Goal: Transaction & Acquisition: Purchase product/service

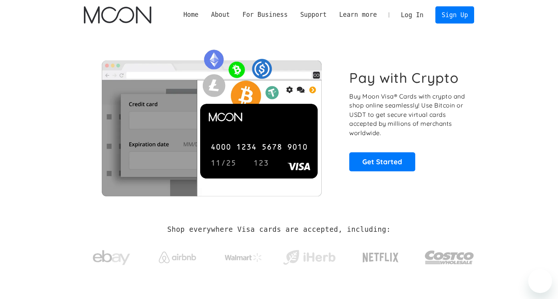
click at [461, 15] on link "Sign Up" at bounding box center [455, 14] width 39 height 17
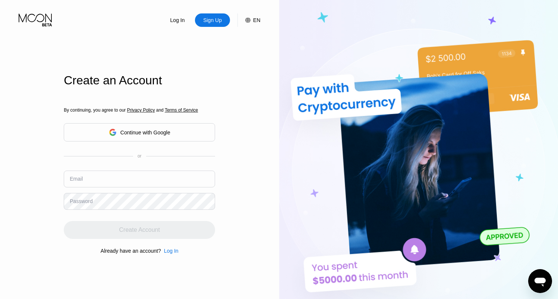
click at [151, 177] on div "Email" at bounding box center [139, 181] width 151 height 22
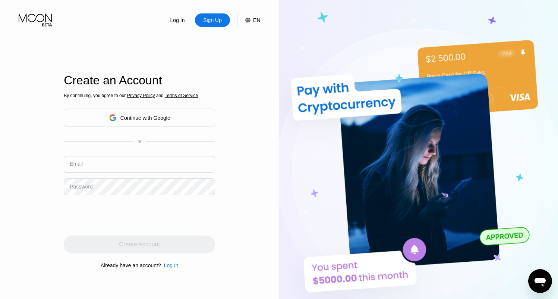
click at [159, 162] on input "text" at bounding box center [139, 164] width 151 height 17
type input "[EMAIL_ADDRESS][DOMAIN_NAME]"
click at [132, 169] on input "[EMAIL_ADDRESS][DOMAIN_NAME]" at bounding box center [139, 164] width 151 height 17
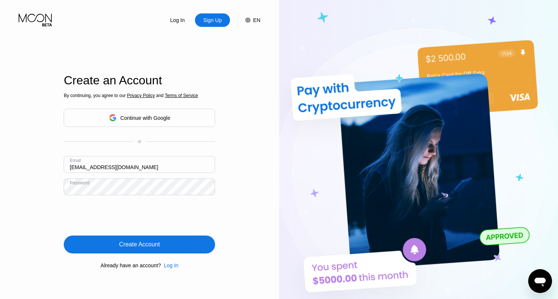
click at [114, 242] on div "Create Account" at bounding box center [139, 244] width 151 height 18
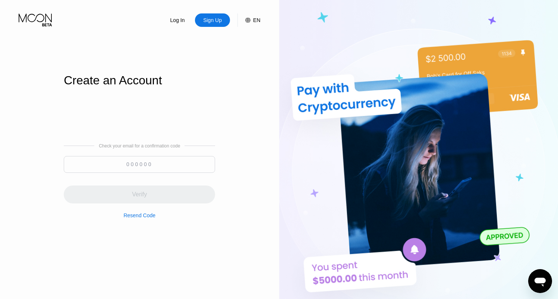
click at [128, 168] on input at bounding box center [139, 164] width 151 height 17
paste input "856494"
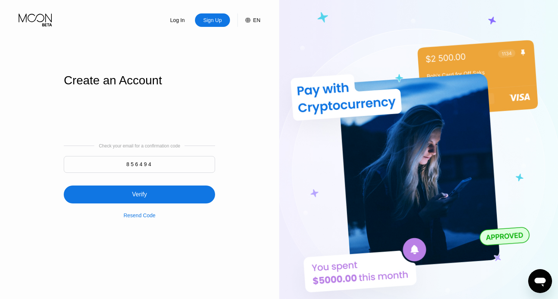
type input "856494"
click at [166, 196] on div "Verify" at bounding box center [139, 194] width 151 height 18
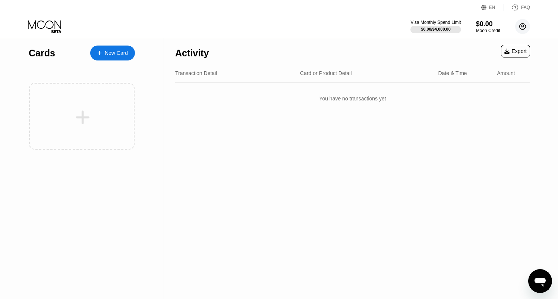
click at [528, 28] on circle at bounding box center [522, 26] width 15 height 15
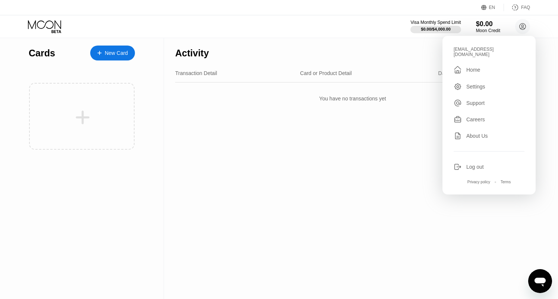
click at [478, 84] on div "Settings" at bounding box center [476, 87] width 19 height 6
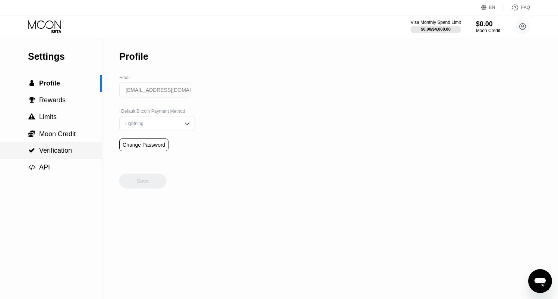
click at [67, 153] on span "Verification" at bounding box center [55, 150] width 33 height 7
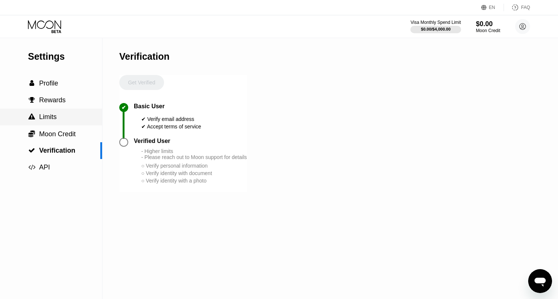
click at [56, 117] on span "Limits" at bounding box center [48, 116] width 18 height 7
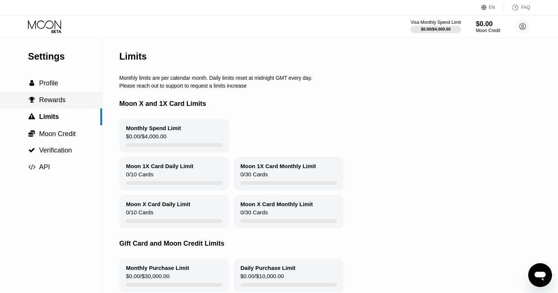
click at [59, 105] on div " Rewards" at bounding box center [51, 100] width 102 height 17
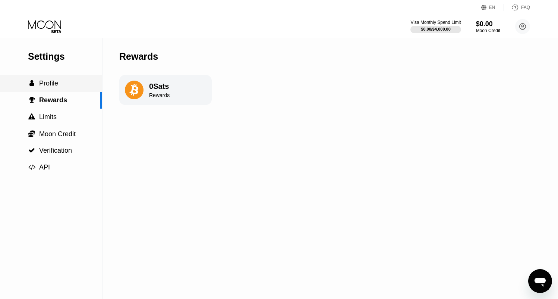
click at [54, 86] on span "Profile" at bounding box center [48, 82] width 19 height 7
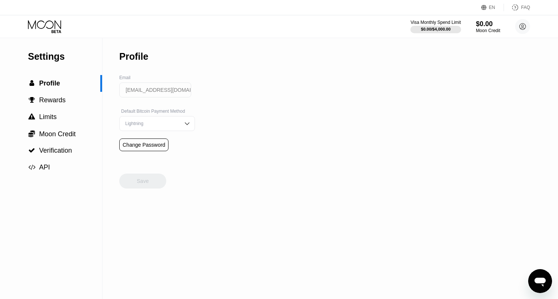
click at [168, 122] on div "Lightning" at bounding box center [151, 123] width 56 height 5
click at [53, 30] on icon at bounding box center [45, 26] width 35 height 13
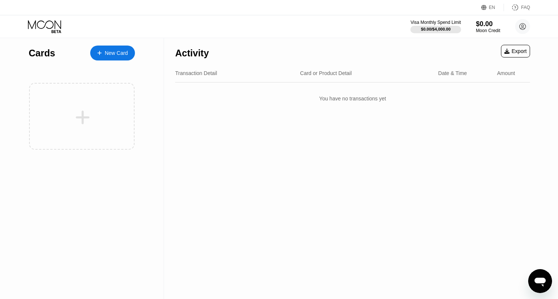
click at [279, 118] on div "Activity Export Transaction Detail Card or Product Detail Date & Time Amount Yo…" at bounding box center [352, 168] width 377 height 261
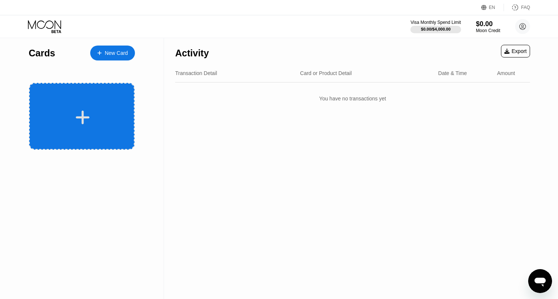
click at [70, 114] on div at bounding box center [83, 117] width 92 height 17
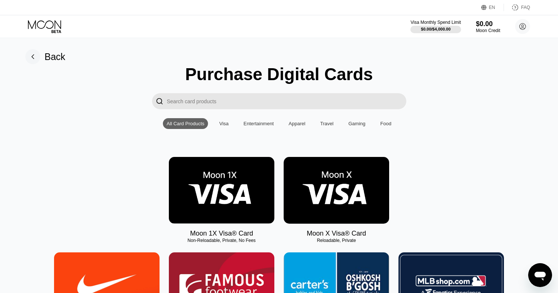
click at [350, 207] on img at bounding box center [337, 190] width 106 height 67
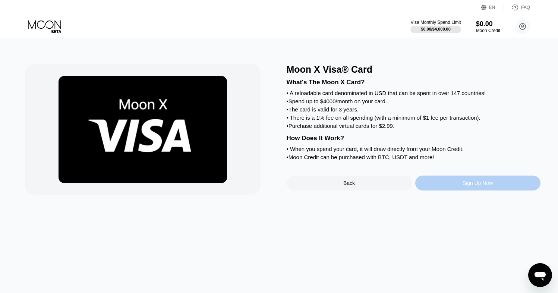
click at [455, 186] on div "Sign Up Now" at bounding box center [477, 183] width 125 height 15
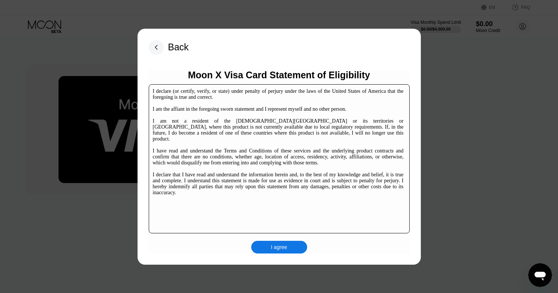
click at [271, 250] on div "I agree" at bounding box center [279, 247] width 16 height 7
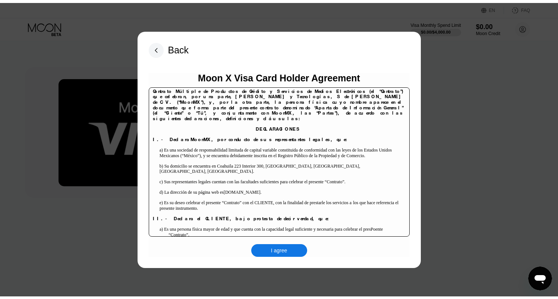
scroll to position [95, 0]
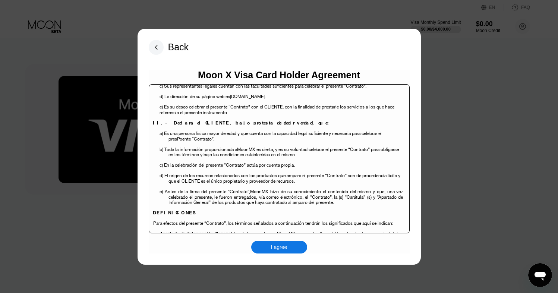
click at [271, 243] on div "I agree" at bounding box center [279, 247] width 56 height 13
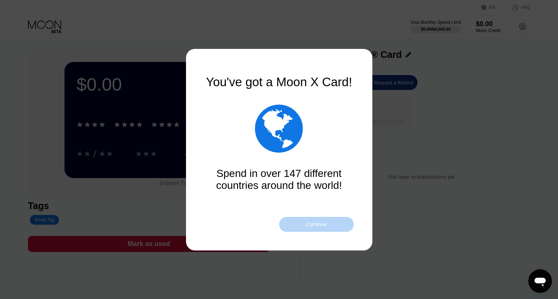
click at [327, 226] on div "Continue" at bounding box center [316, 224] width 75 height 15
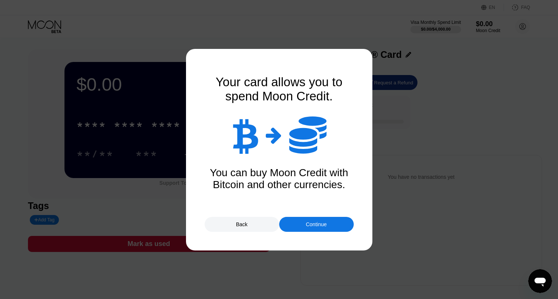
click at [327, 226] on div "Continue" at bounding box center [316, 224] width 75 height 15
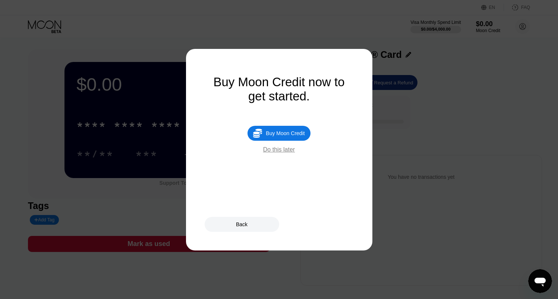
click at [295, 134] on div "Buy Moon Credit" at bounding box center [285, 133] width 39 height 6
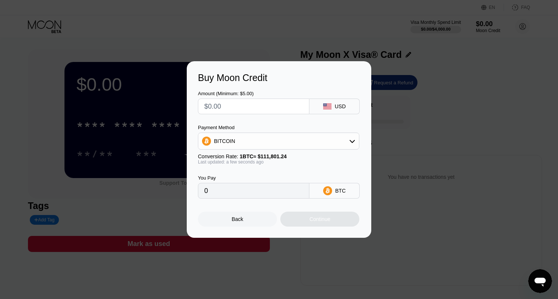
click at [289, 111] on input "text" at bounding box center [253, 106] width 99 height 15
type input "$11"
type input "$11.7"
type input "0.00010466"
type input "$11.71"
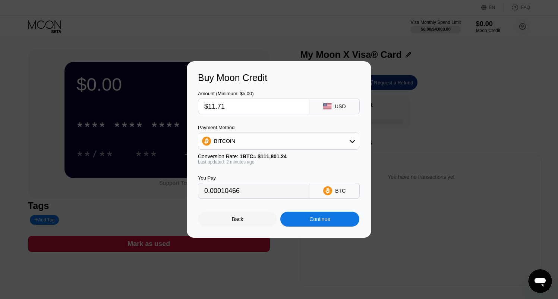
type input "0.00010474"
type input "$11.71"
click at [267, 134] on div "BITCOIN" at bounding box center [278, 141] width 161 height 15
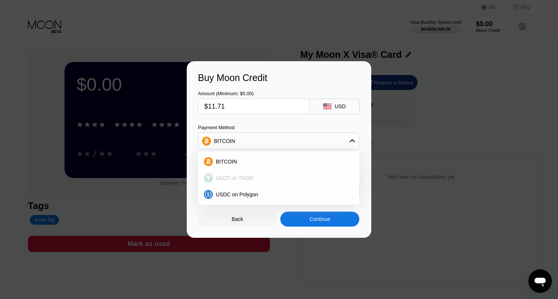
click at [248, 175] on span "USDT on TRON" at bounding box center [235, 178] width 38 height 6
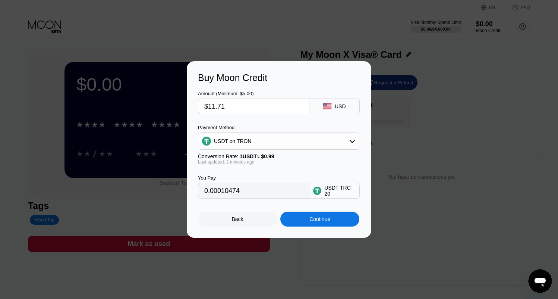
type input "11.83"
click at [342, 189] on div "USDT TRC-20" at bounding box center [339, 191] width 31 height 12
click at [247, 189] on input "11.83" at bounding box center [253, 190] width 99 height 15
click at [305, 222] on div "Continue" at bounding box center [319, 218] width 79 height 15
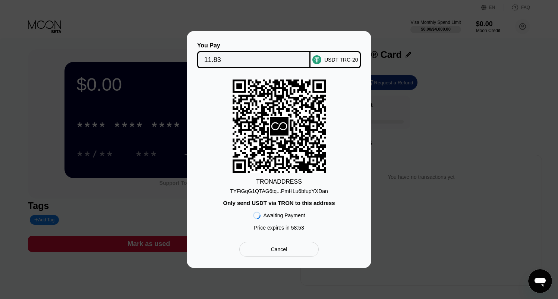
click at [319, 191] on div "TYFiGqG1QTAG6tq...PmHLu6bfupYXDan" at bounding box center [279, 191] width 98 height 6
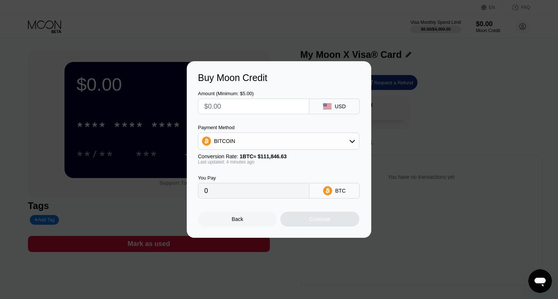
click at [237, 217] on div "Back" at bounding box center [238, 219] width 12 height 6
click at [229, 219] on div "Back" at bounding box center [237, 218] width 79 height 15
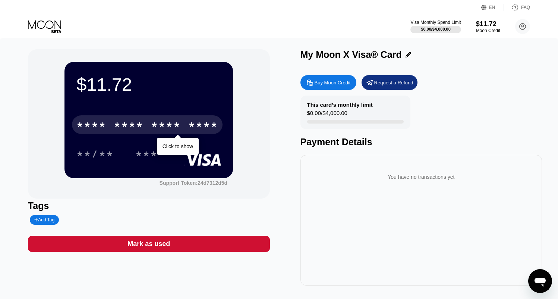
click at [171, 123] on div "* * * *" at bounding box center [166, 126] width 30 height 12
click at [179, 146] on div "08/28 206" at bounding box center [148, 153] width 145 height 19
click at [173, 123] on div "* * * *" at bounding box center [166, 126] width 30 height 12
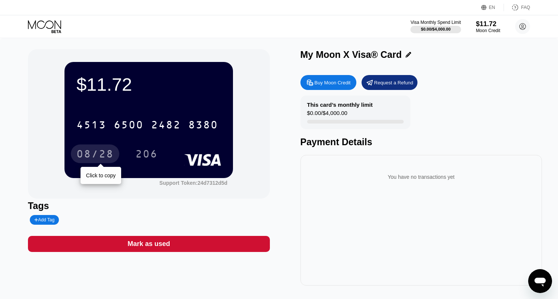
click at [101, 156] on div "08/28" at bounding box center [94, 155] width 37 height 12
